Goal: Information Seeking & Learning: Learn about a topic

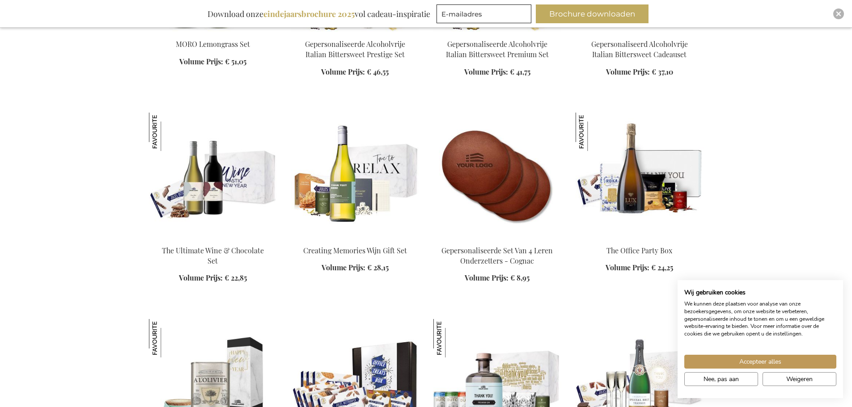
scroll to position [1207, 0]
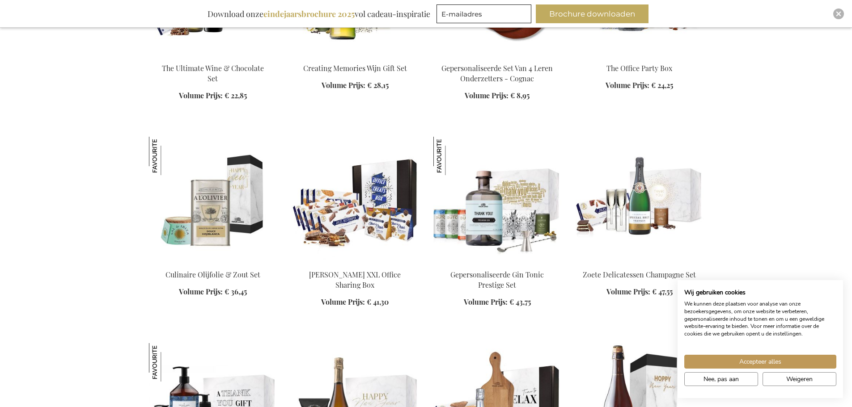
scroll to position [1386, 0]
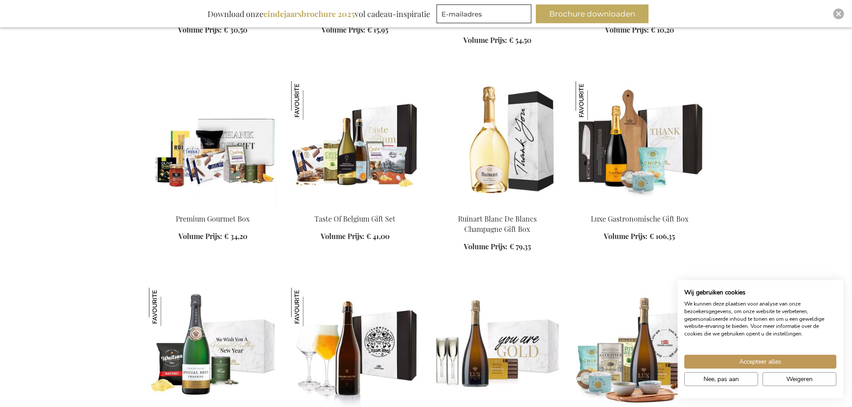
scroll to position [1878, 0]
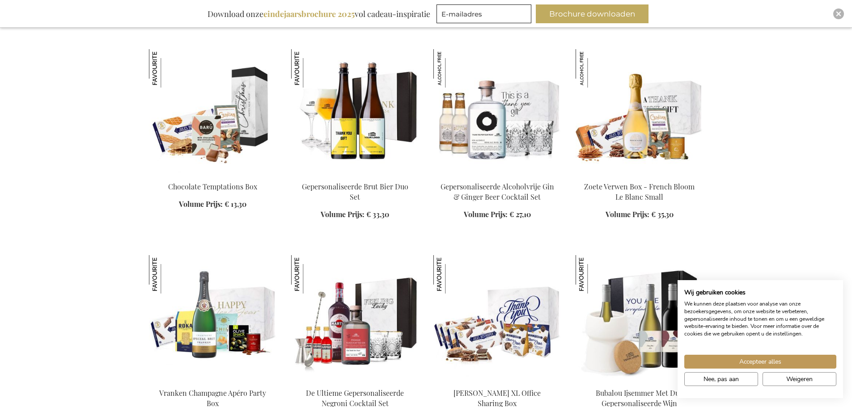
scroll to position [2504, 0]
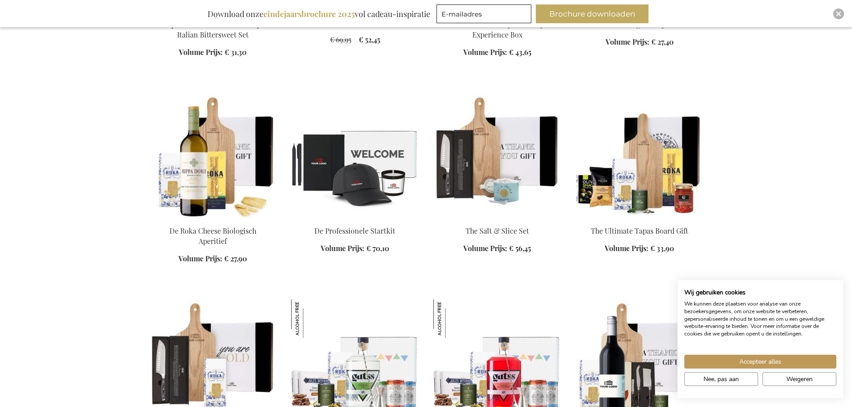
scroll to position [3443, 0]
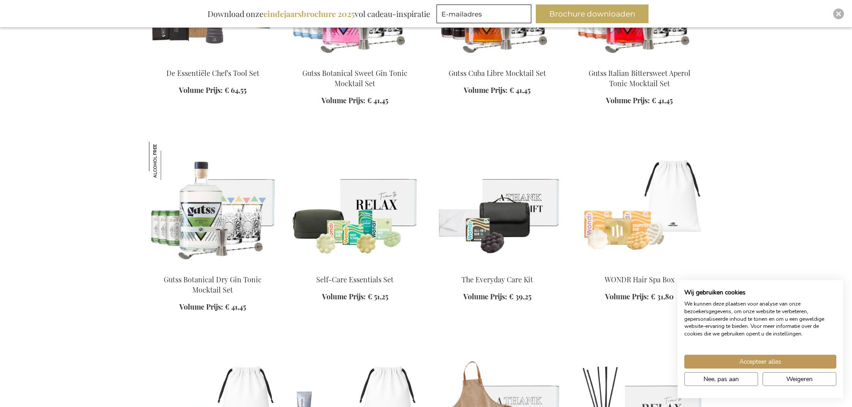
scroll to position [4114, 0]
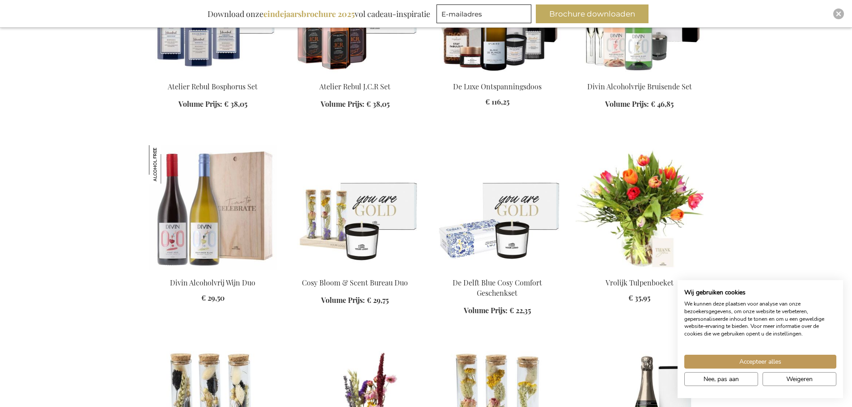
scroll to position [4695, 0]
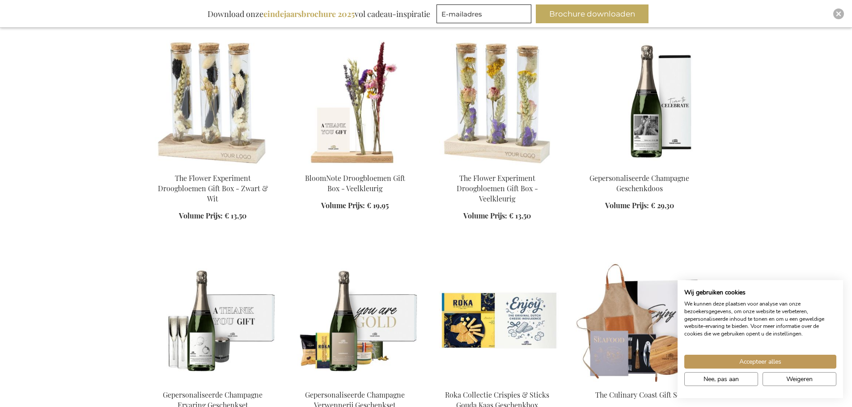
scroll to position [5142, 0]
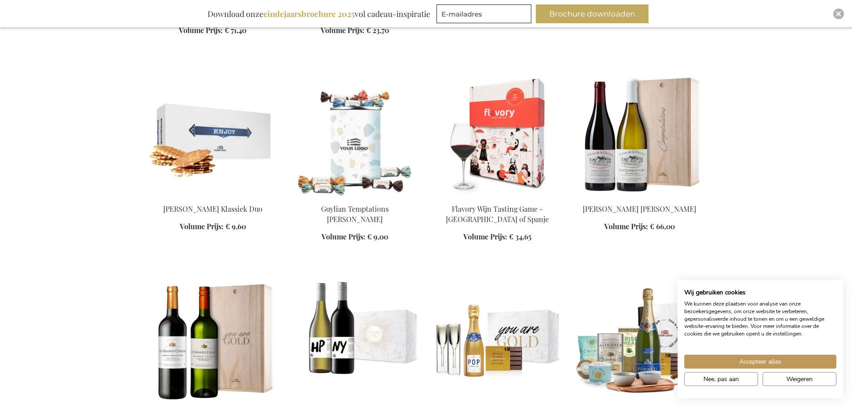
scroll to position [5947, 0]
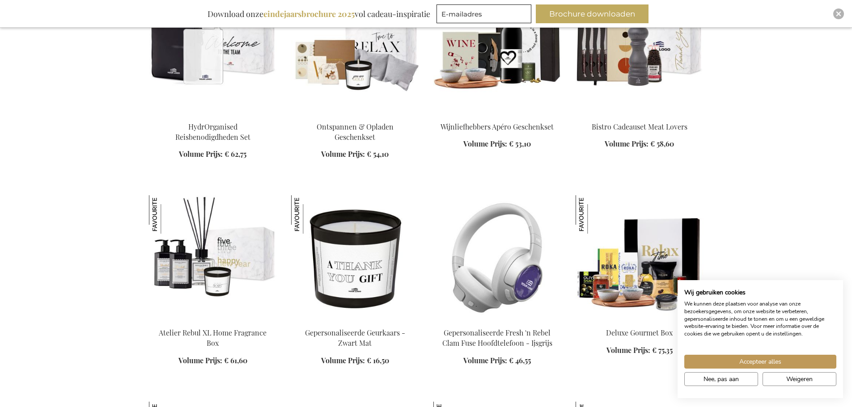
scroll to position [6752, 0]
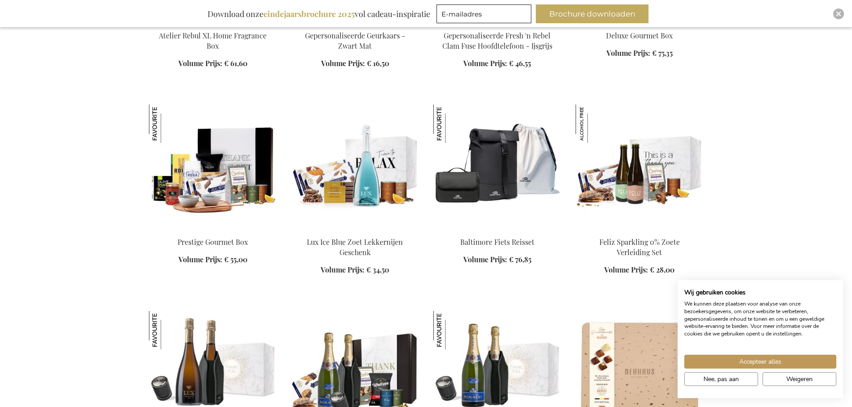
scroll to position [6976, 0]
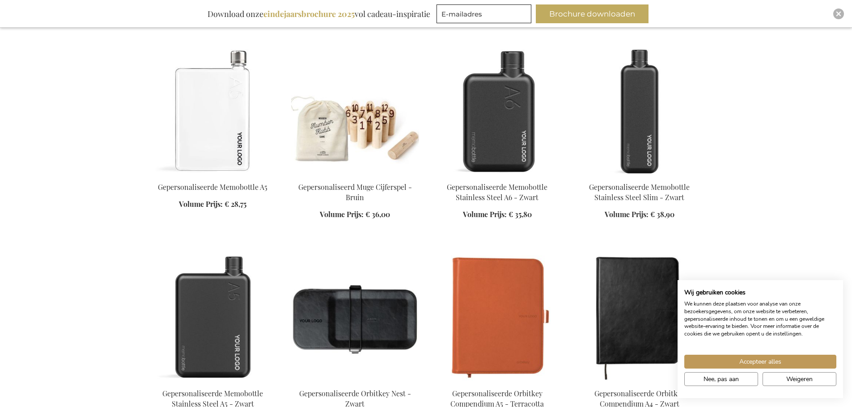
scroll to position [7870, 0]
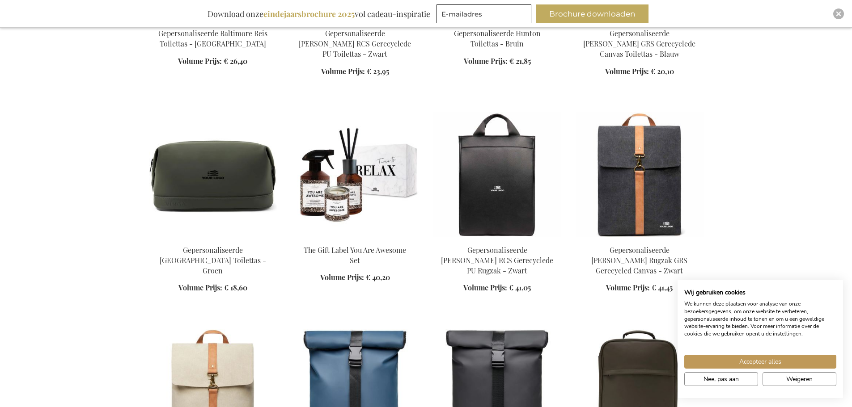
scroll to position [8675, 0]
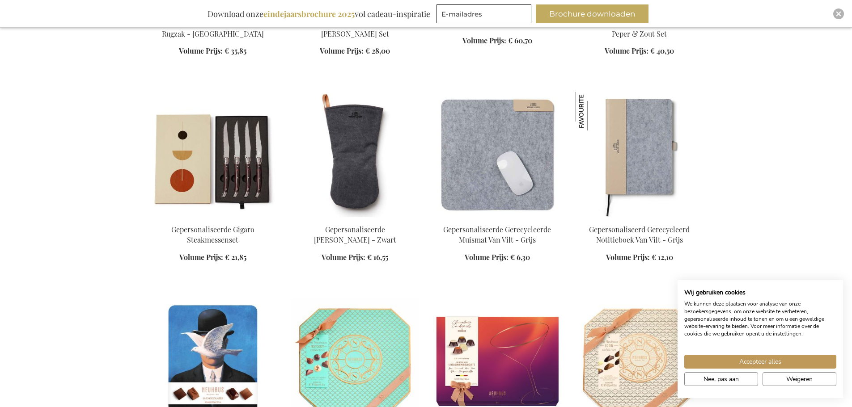
scroll to position [9301, 0]
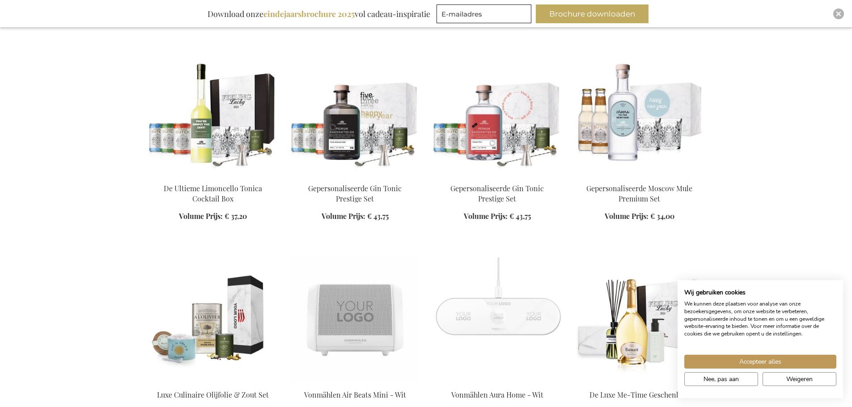
scroll to position [10955, 0]
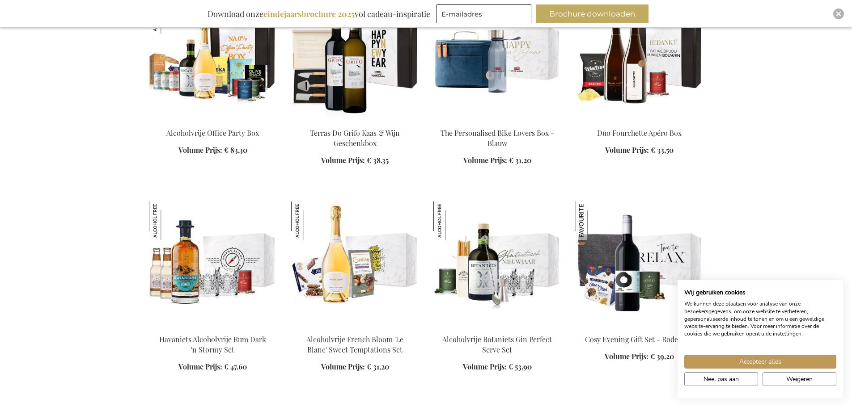
scroll to position [11268, 0]
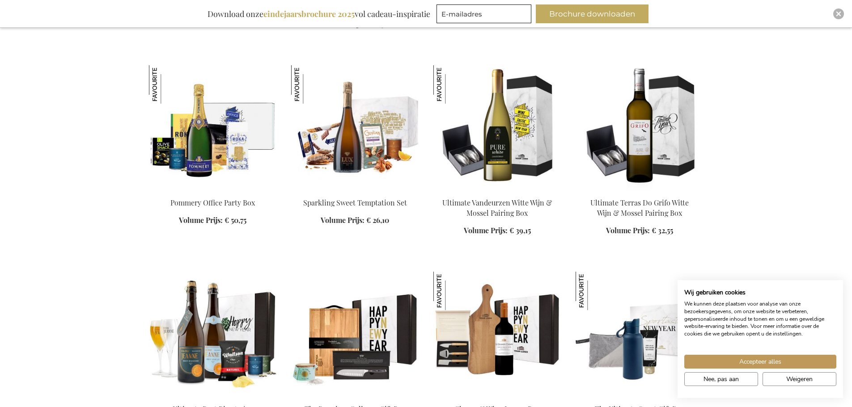
scroll to position [12029, 0]
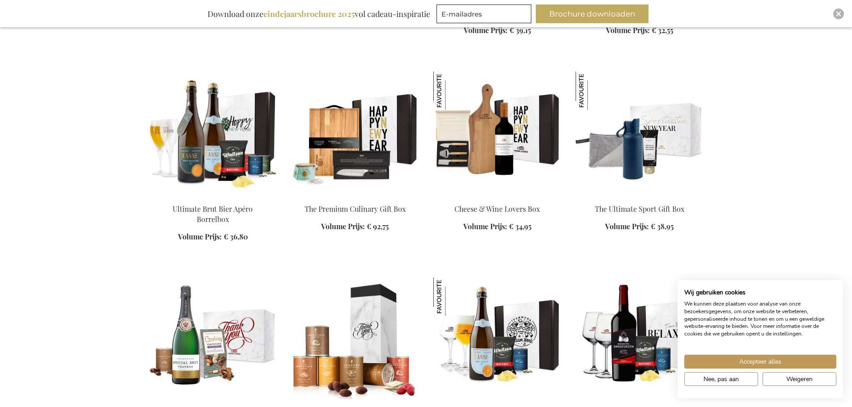
scroll to position [12163, 0]
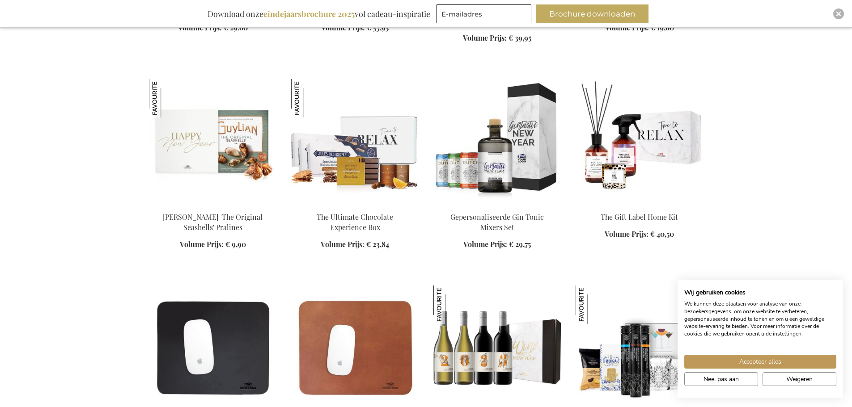
scroll to position [12968, 0]
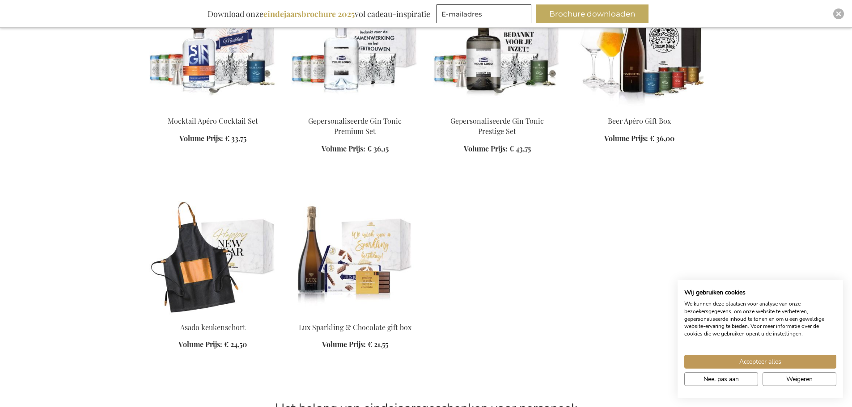
scroll to position [13594, 0]
